Goal: Information Seeking & Learning: Learn about a topic

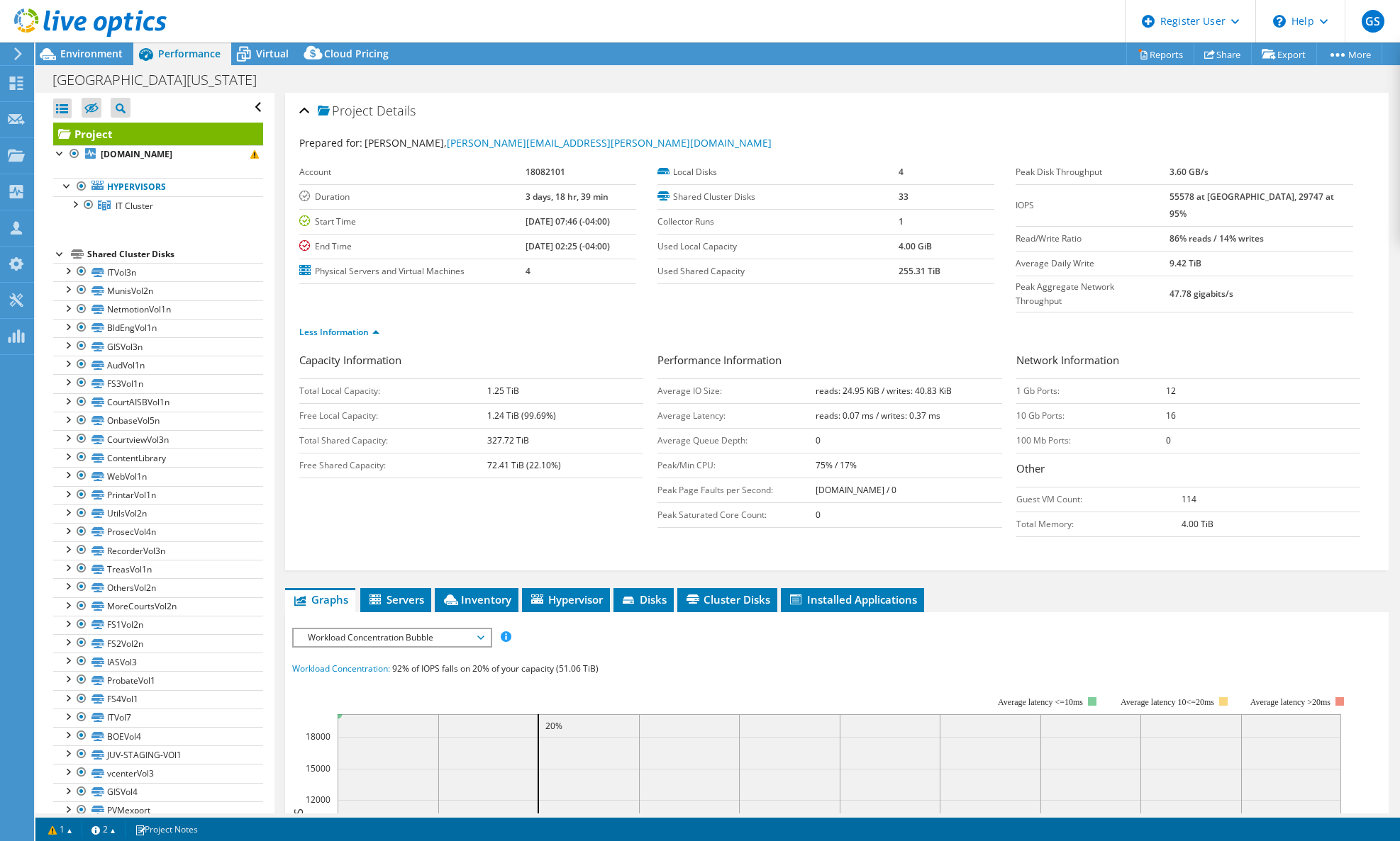
select select "USD"
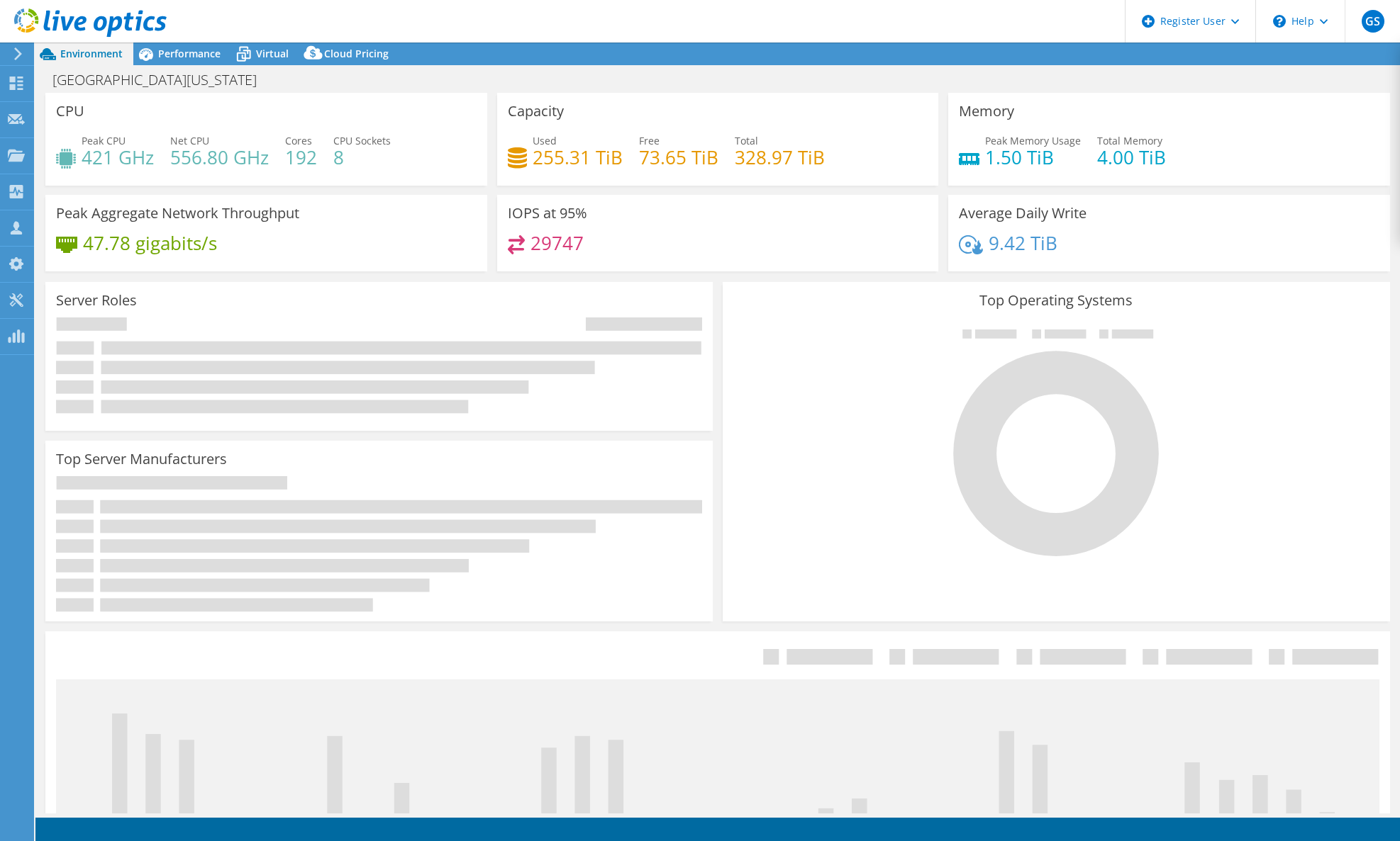
select select "USD"
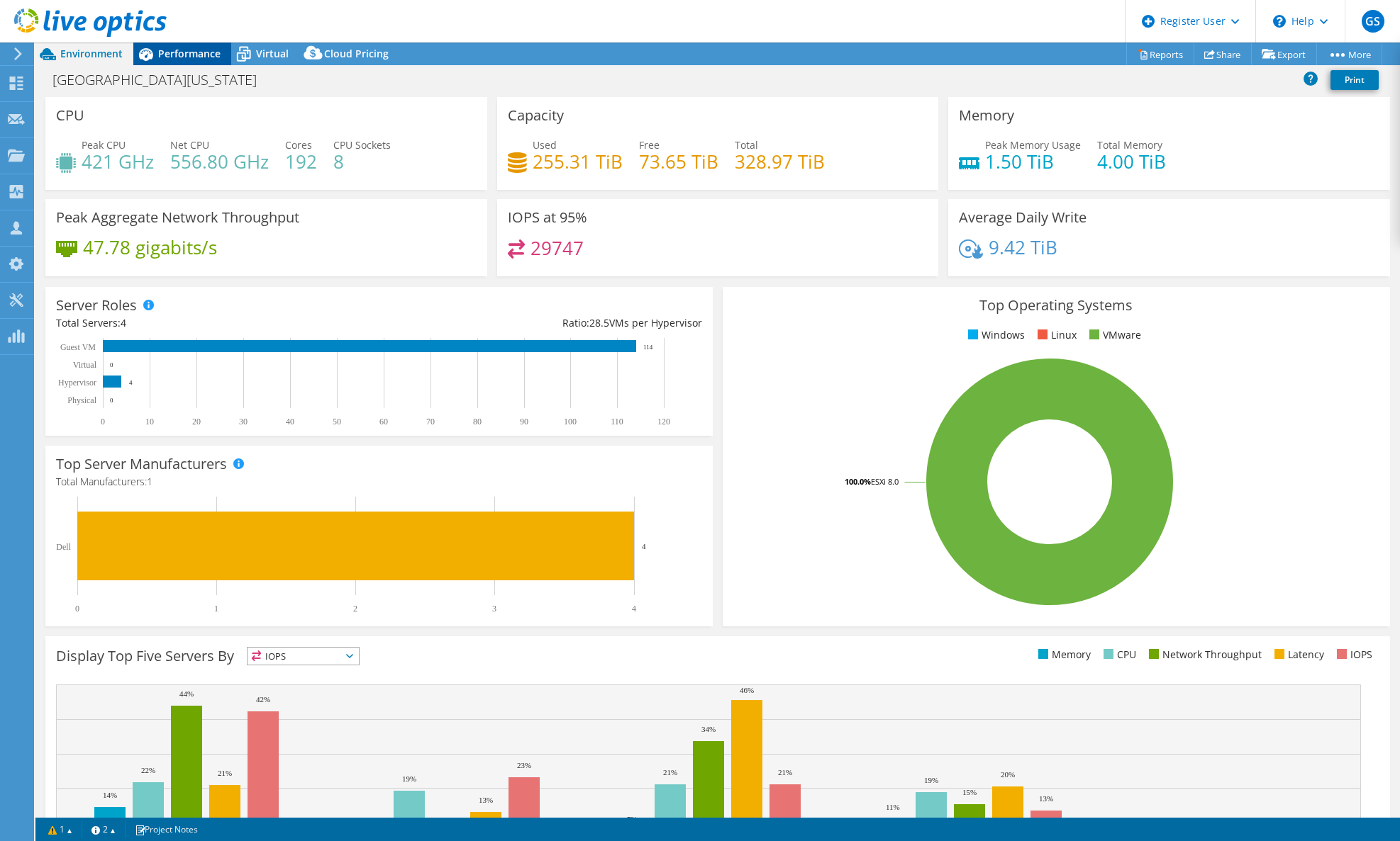
click at [189, 47] on span "Performance" at bounding box center [189, 53] width 62 height 13
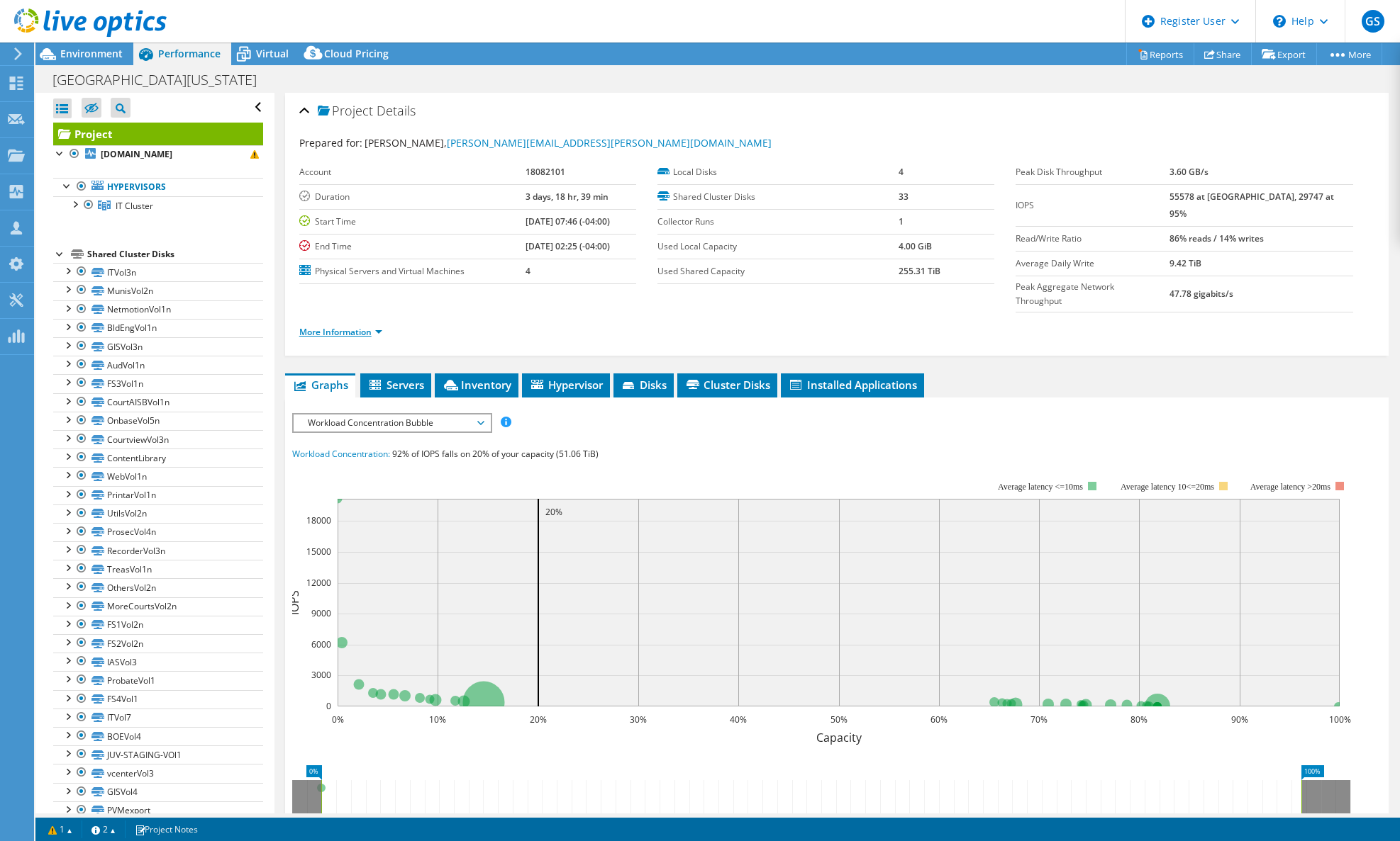
click at [362, 326] on link "More Information" at bounding box center [341, 332] width 83 height 12
